Goal: Submit feedback/report problem

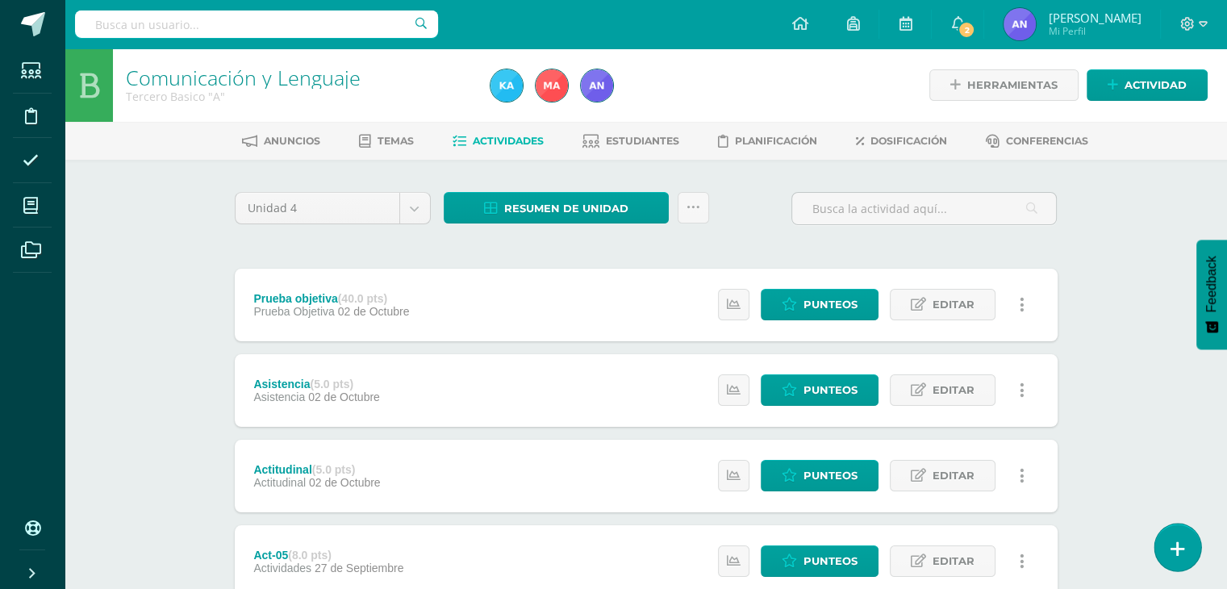
click at [633, 549] on icon at bounding box center [1177, 549] width 15 height 19
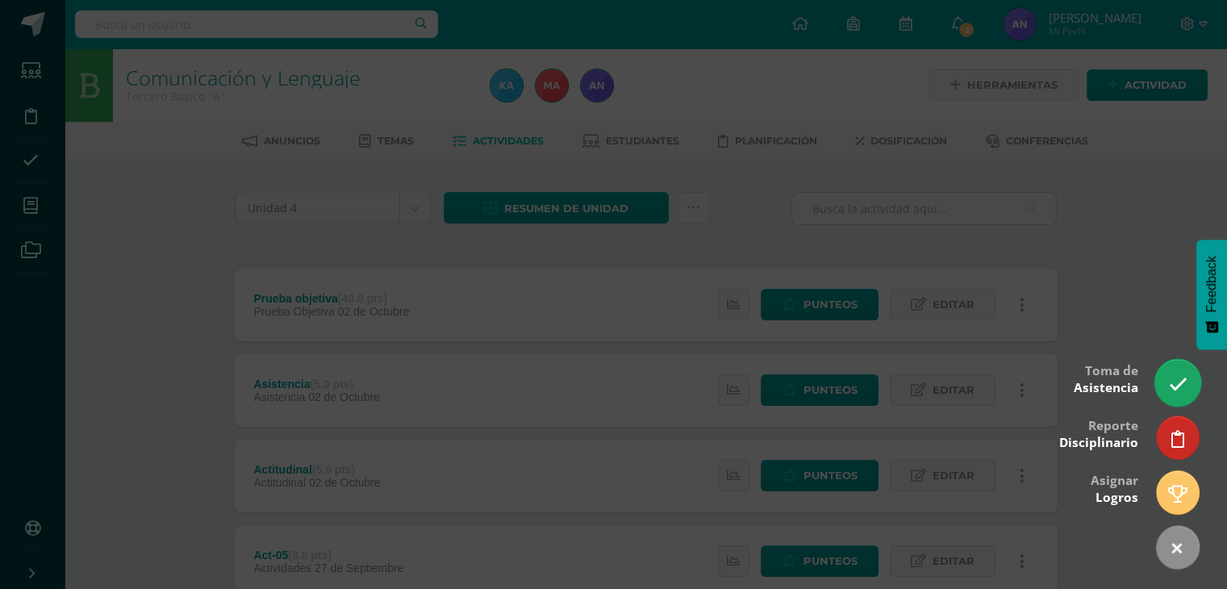
click at [633, 390] on icon at bounding box center [1177, 384] width 19 height 19
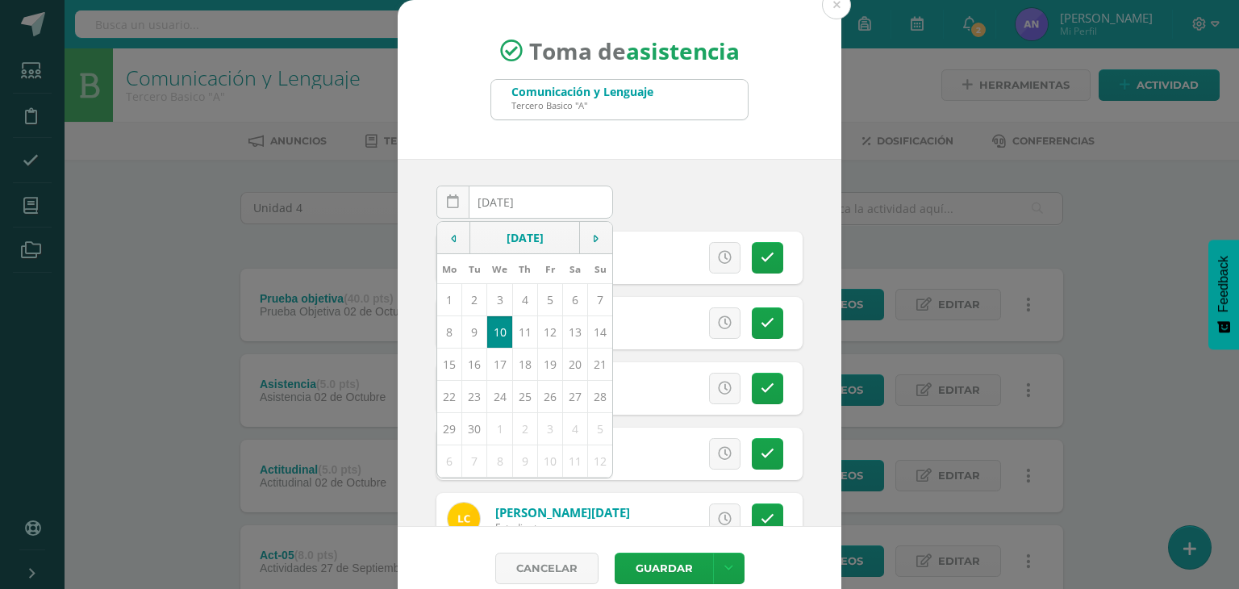
click at [554, 201] on input "[DATE]" at bounding box center [524, 201] width 175 height 31
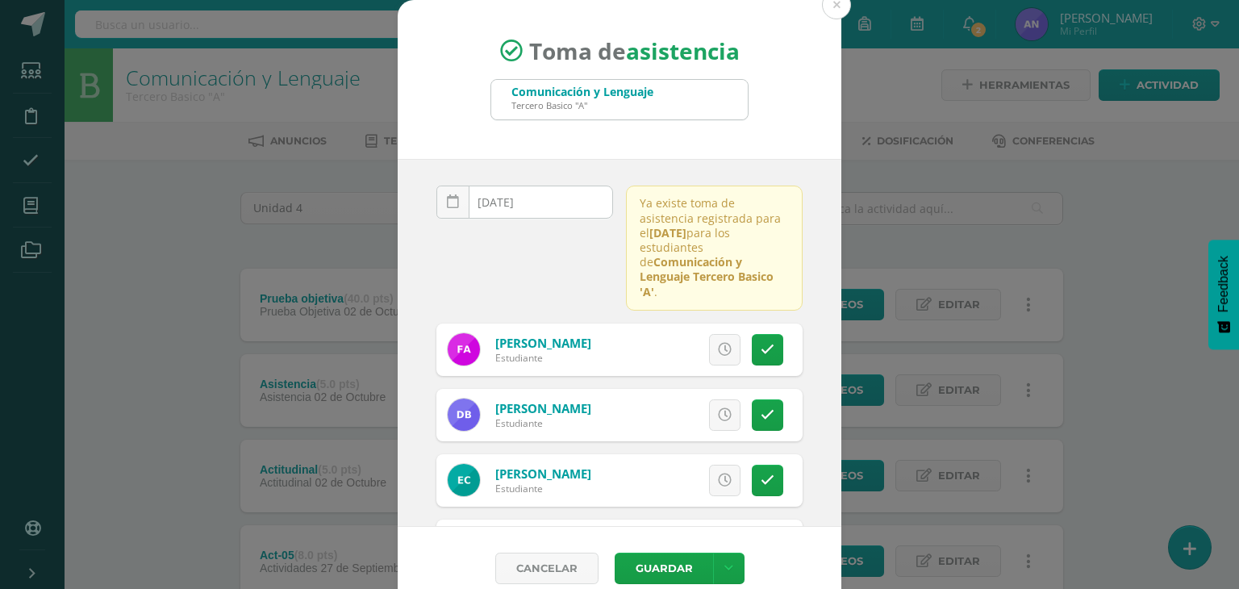
click at [554, 201] on input "[DATE]" at bounding box center [524, 201] width 175 height 31
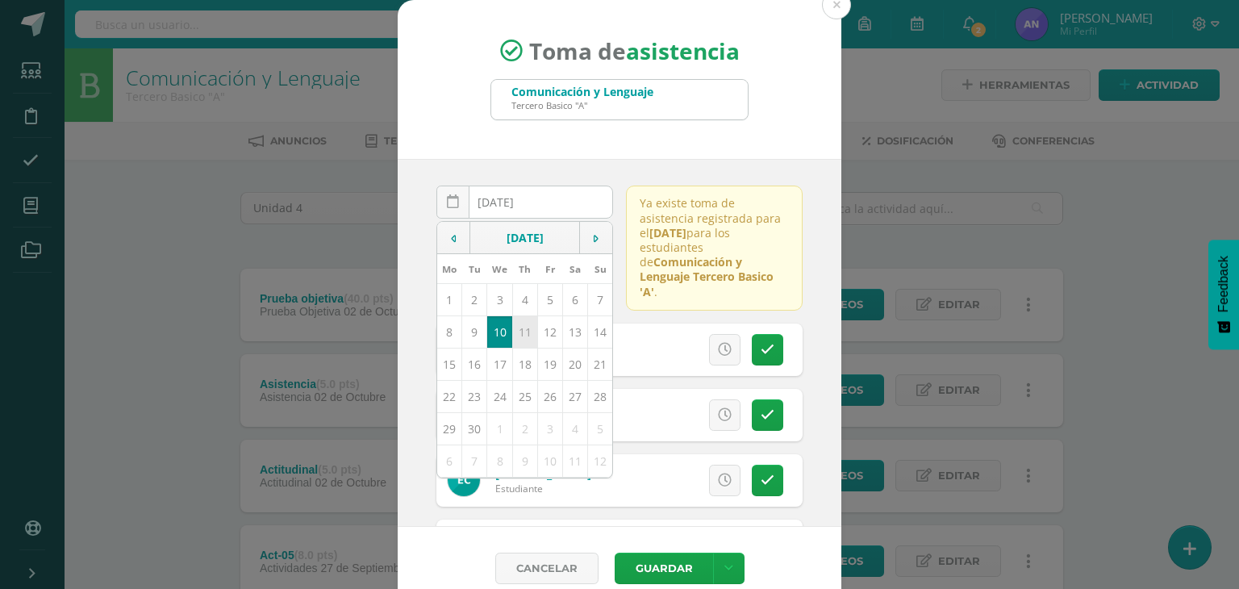
click at [521, 323] on td "11" at bounding box center [524, 331] width 25 height 32
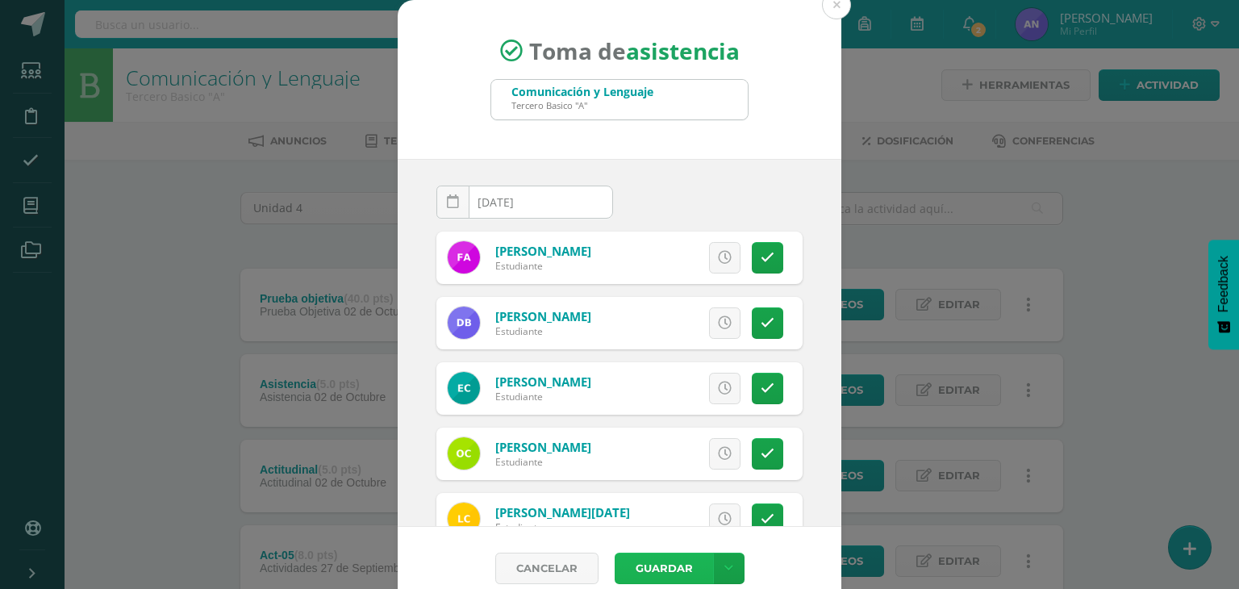
click at [633, 563] on button "Guardar" at bounding box center [664, 568] width 98 height 31
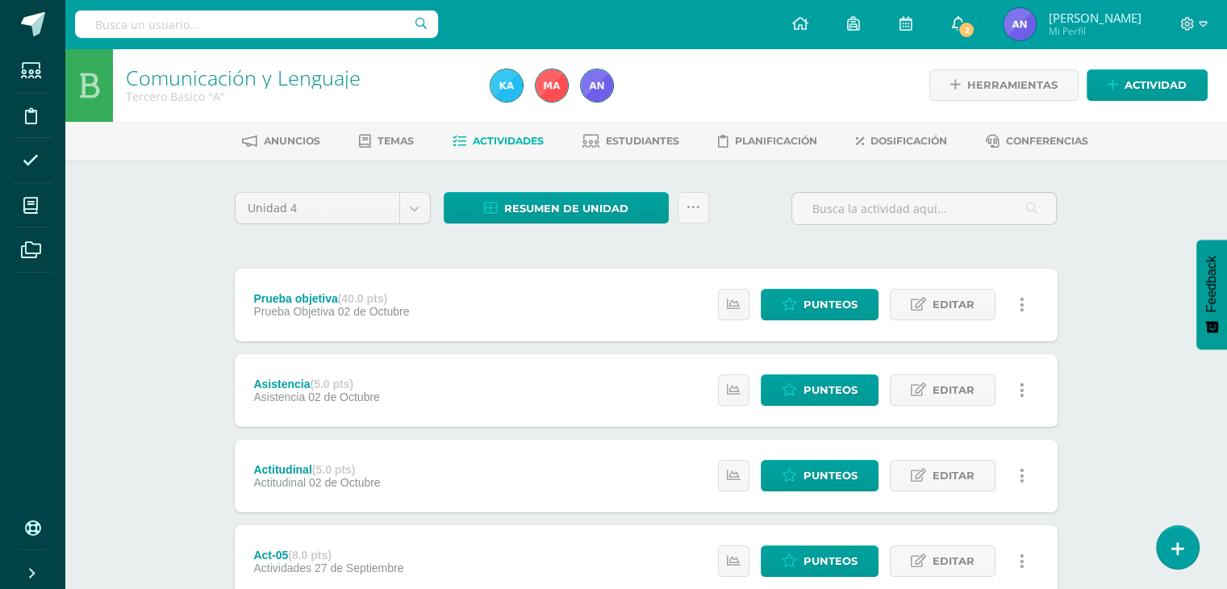
click at [964, 21] on icon at bounding box center [957, 23] width 13 height 15
click at [130, 367] on div "Comunicación y Lenguaje Tercero Basico "A" Herramientas Detalle de asistencias …" at bounding box center [646, 590] width 1162 height 1084
